Goal: Obtain resource: Obtain resource

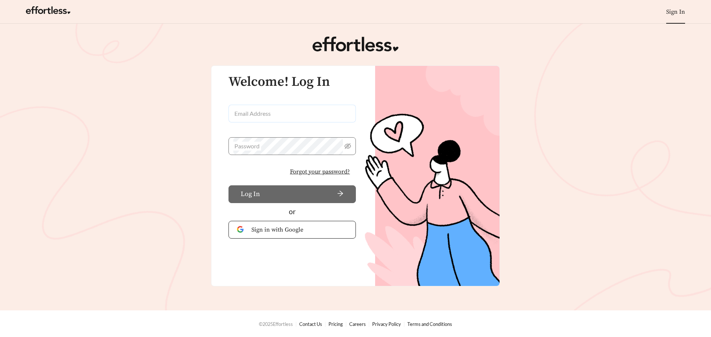
click at [252, 119] on input "Email Address" at bounding box center [292, 114] width 127 height 18
type input "**********"
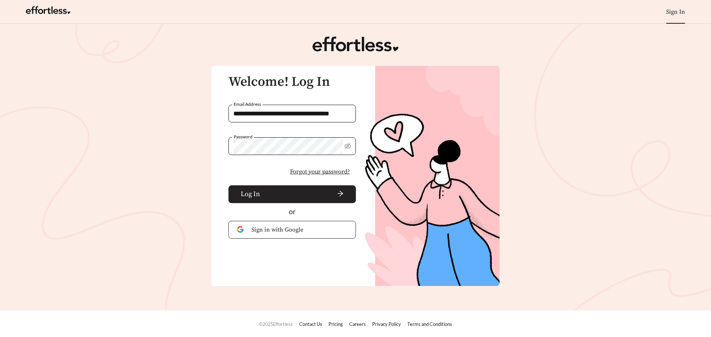
click at [285, 196] on span "arrow-right" at bounding box center [303, 194] width 81 height 8
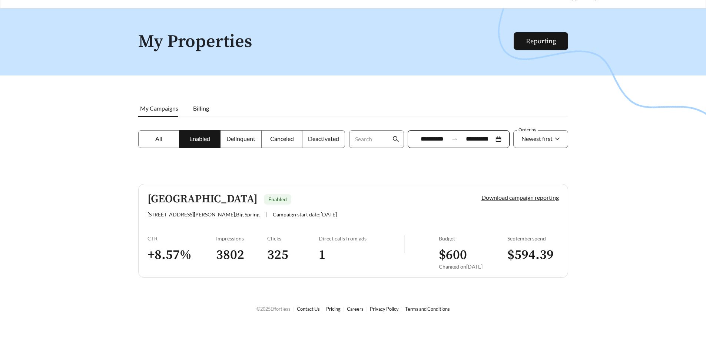
scroll to position [24, 0]
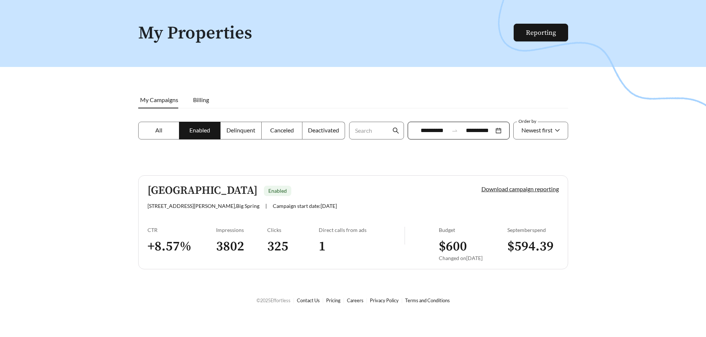
click at [154, 130] on label "All" at bounding box center [158, 131] width 41 height 18
click at [195, 130] on span "Enabled" at bounding box center [199, 130] width 21 height 7
click at [234, 133] on span "Delinquent" at bounding box center [240, 130] width 29 height 7
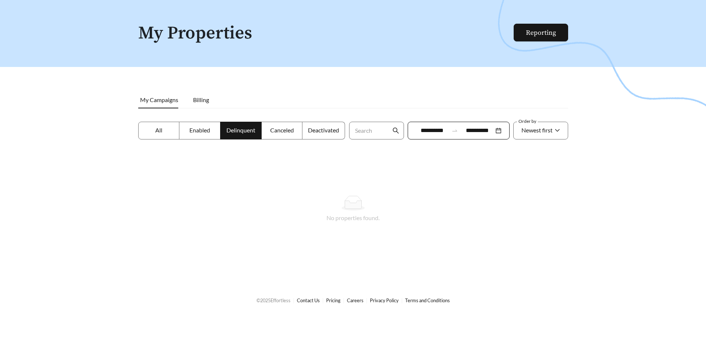
click at [280, 129] on span "Canceled" at bounding box center [282, 130] width 24 height 7
click at [324, 126] on label "Deactivated" at bounding box center [323, 131] width 43 height 18
click at [153, 130] on label "All" at bounding box center [158, 131] width 41 height 18
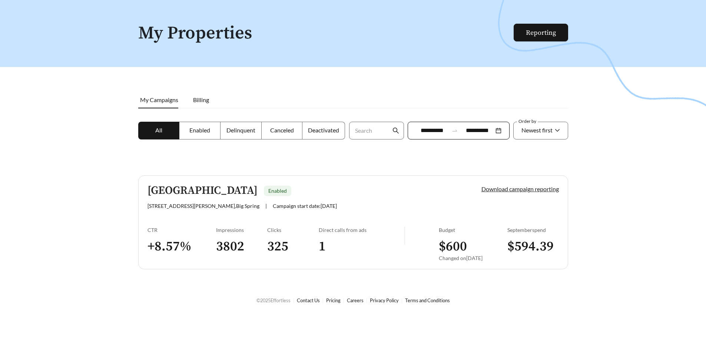
click at [523, 188] on link "Download campaign reporting" at bounding box center [519, 189] width 77 height 7
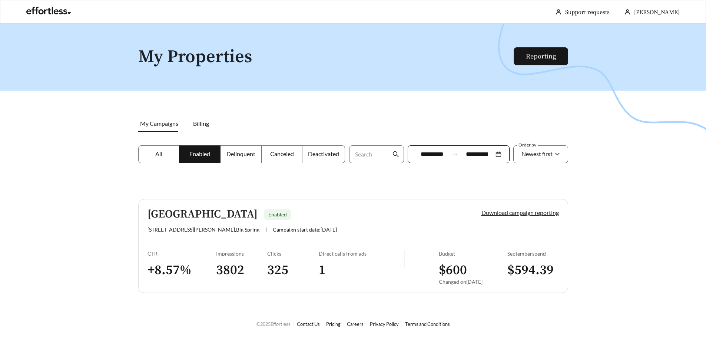
click at [513, 214] on link "Download campaign reporting" at bounding box center [519, 212] width 77 height 7
click at [551, 54] on link "Reporting" at bounding box center [541, 56] width 30 height 9
